Goal: Information Seeking & Learning: Find contact information

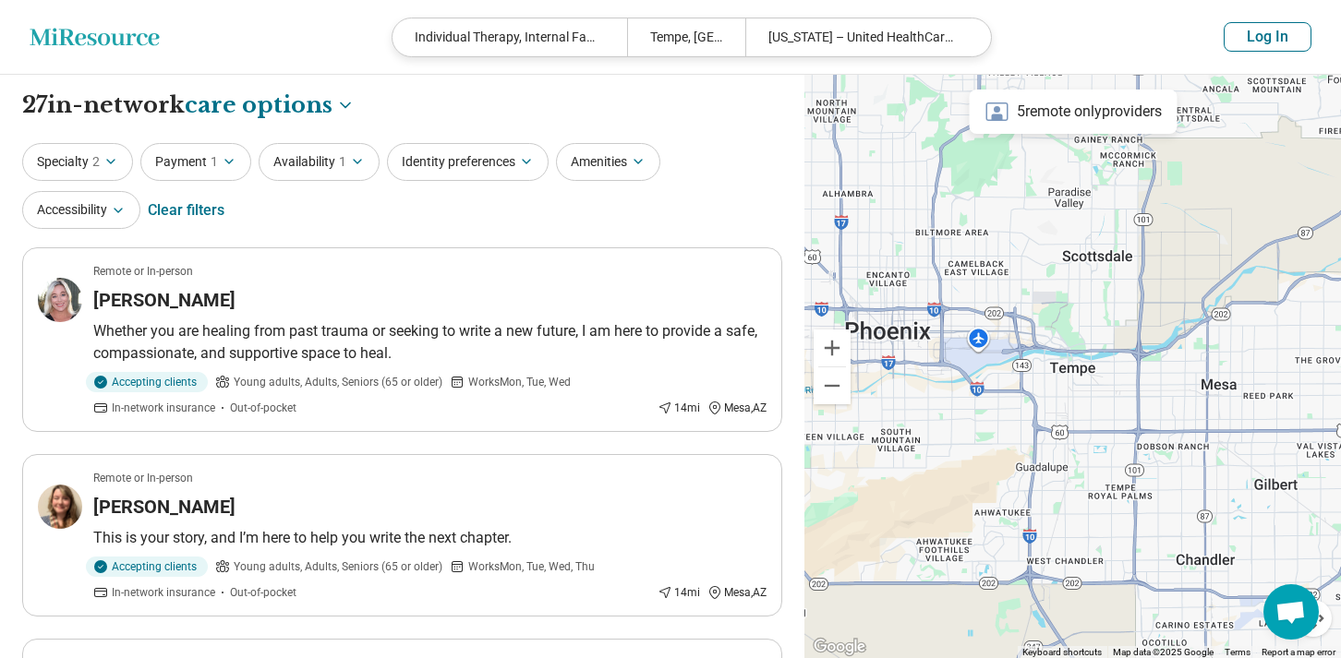
select select "***"
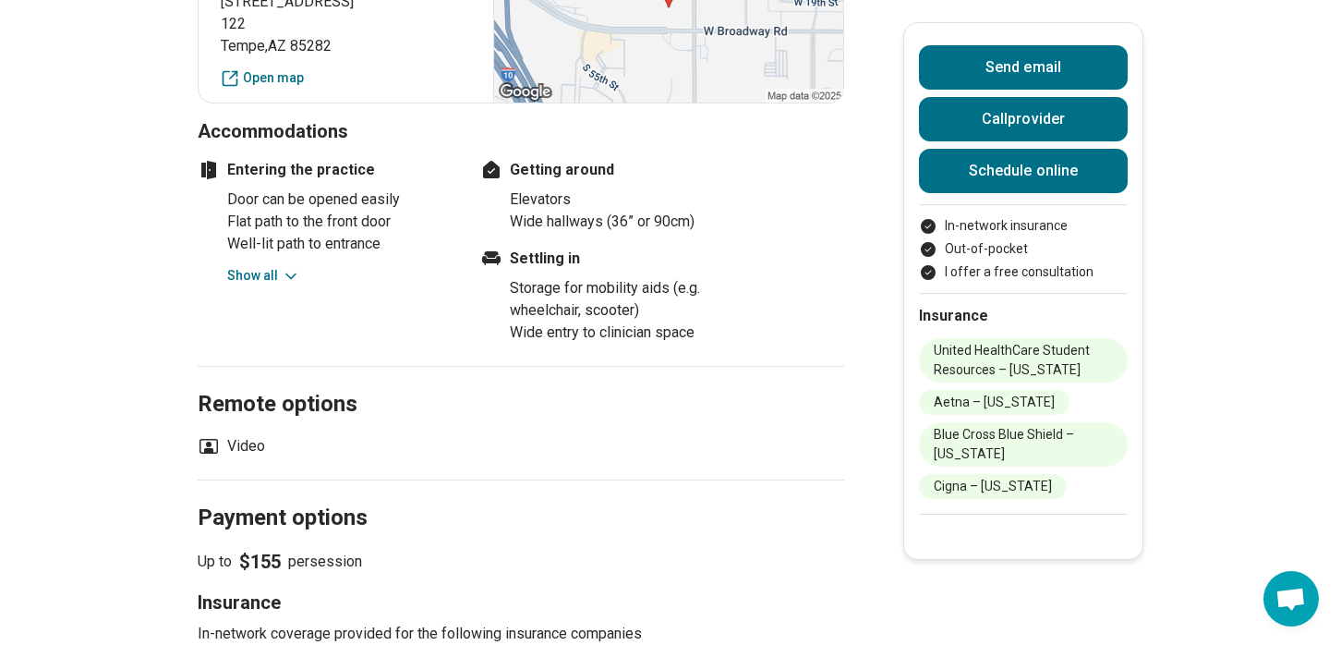
scroll to position [1179, 0]
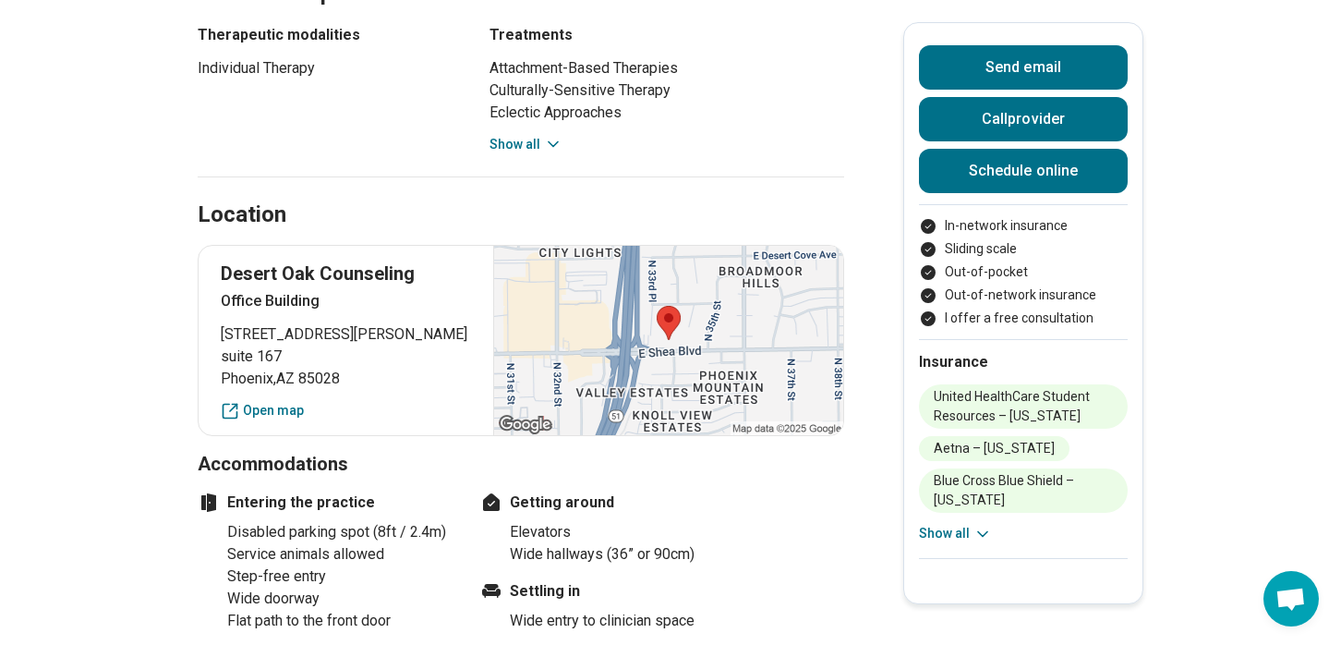
scroll to position [1326, 0]
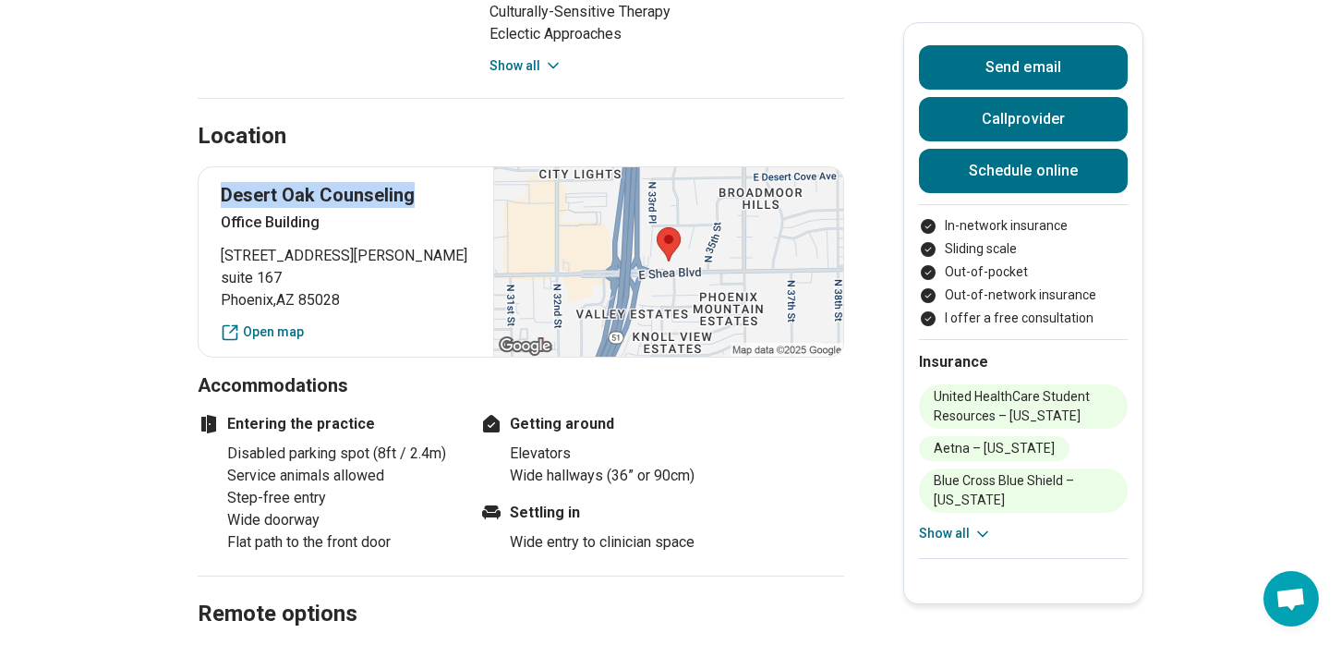
drag, startPoint x: 421, startPoint y: 137, endPoint x: 226, endPoint y: 139, distance: 194.8
click at [226, 166] on div "[GEOGRAPHIC_DATA] [STREET_ADDRESS][PERSON_NAME] Open map" at bounding box center [521, 261] width 646 height 191
copy p "Desert Oak Counseling"
